Goal: Navigation & Orientation: Find specific page/section

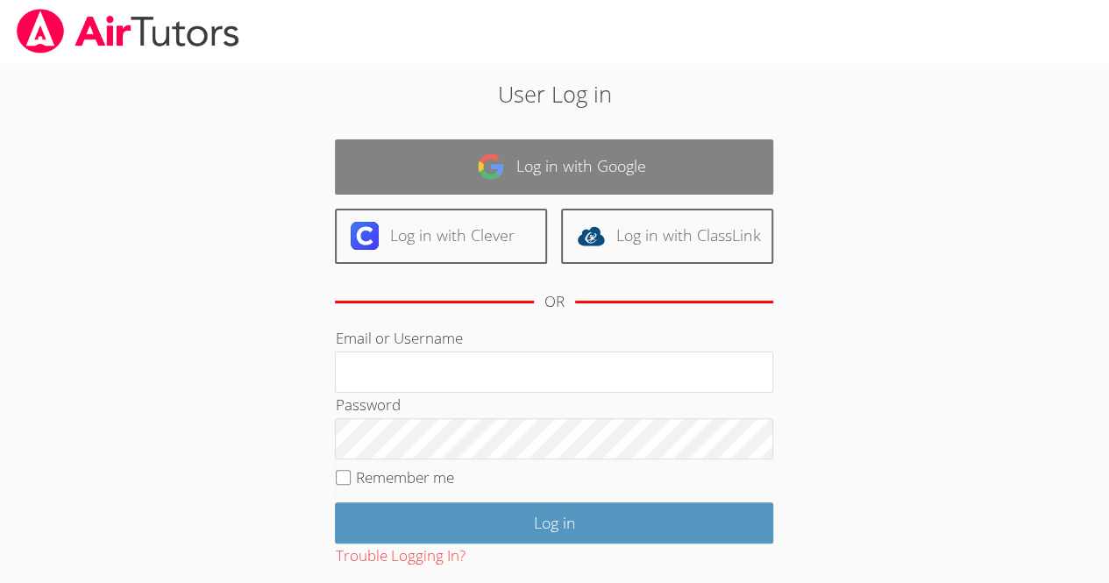
click at [714, 169] on link "Log in with Google" at bounding box center [554, 166] width 438 height 55
